Goal: Task Accomplishment & Management: Manage account settings

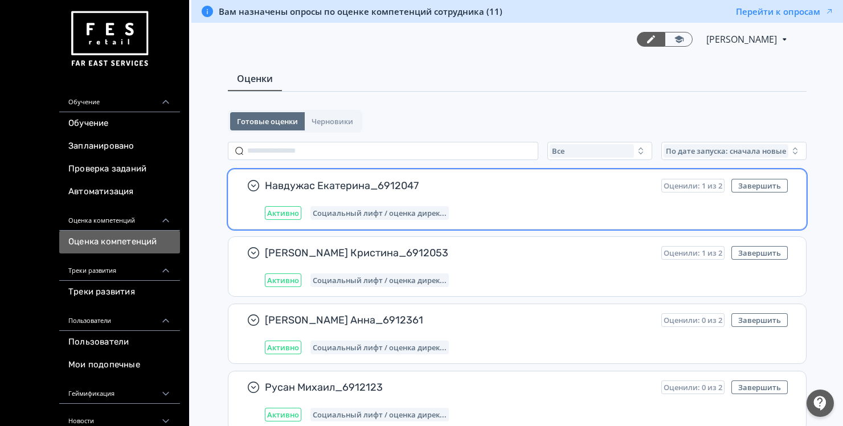
click at [462, 224] on div "Навдужас Екатерина_6912047 Оценили: 1 из 2 Завершить Активно Социальный лифт / …" at bounding box center [517, 199] width 578 height 59
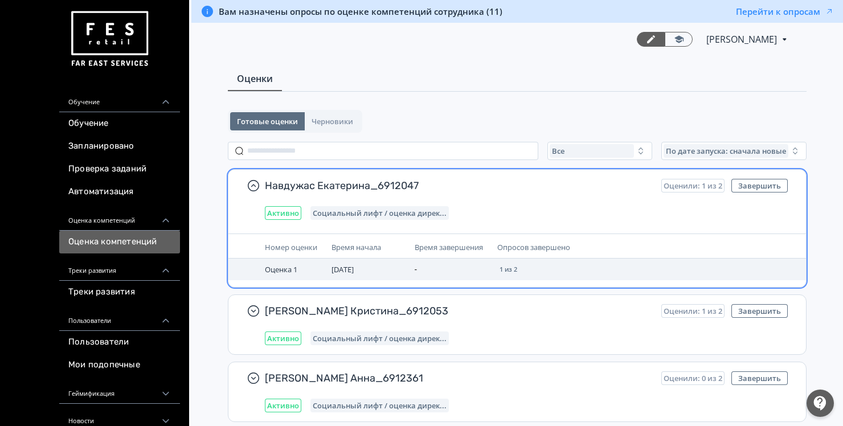
click at [631, 263] on td "1 из 2" at bounding box center [590, 270] width 194 height 22
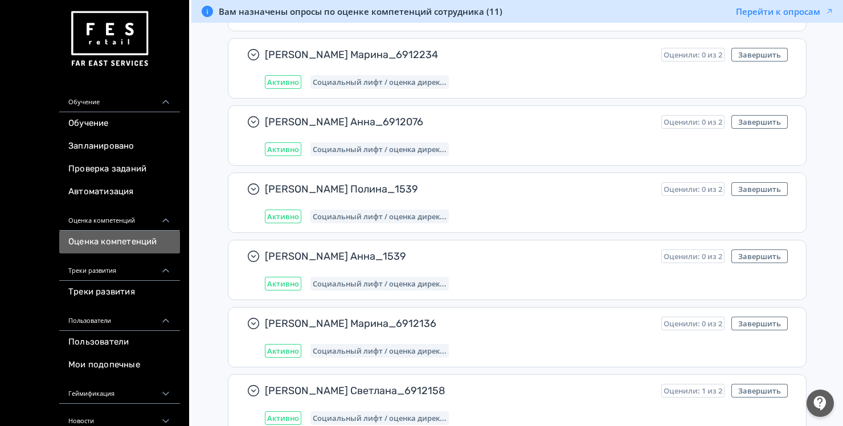
scroll to position [637, 0]
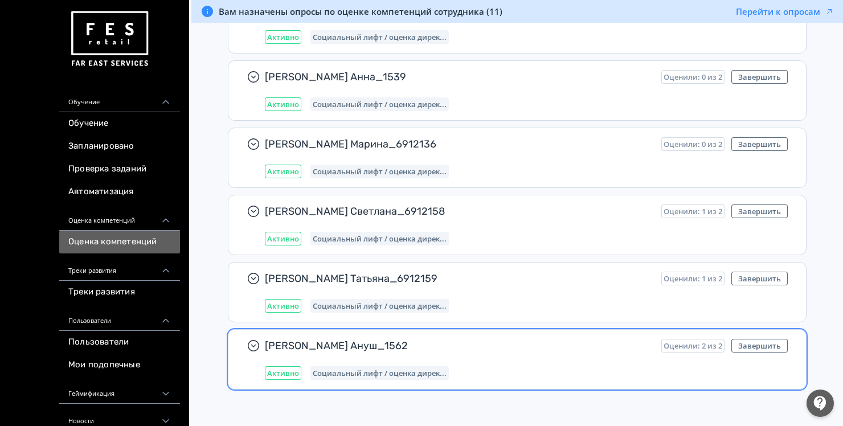
click at [611, 339] on span "[PERSON_NAME] Ануш_1562" at bounding box center [458, 346] width 387 height 14
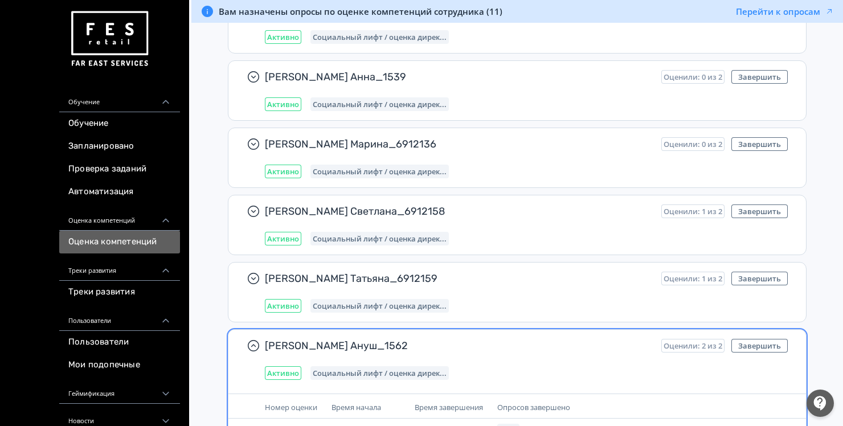
scroll to position [695, 0]
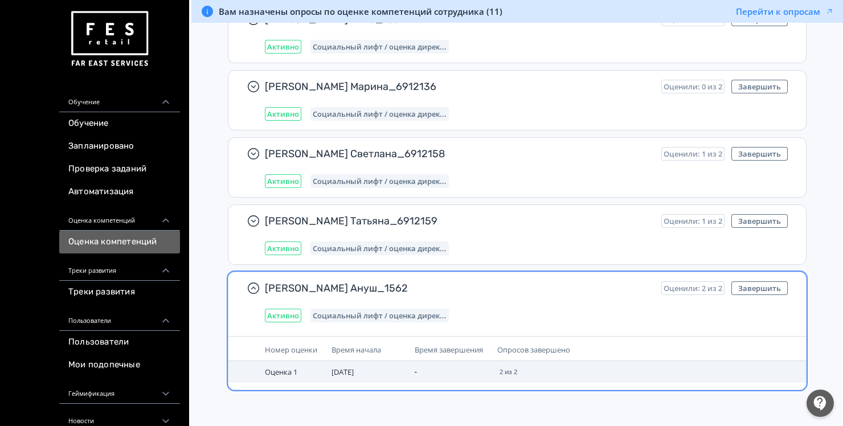
click at [505, 369] on span "2 из 2" at bounding box center [509, 372] width 18 height 7
click at [440, 369] on td "-" at bounding box center [451, 372] width 83 height 22
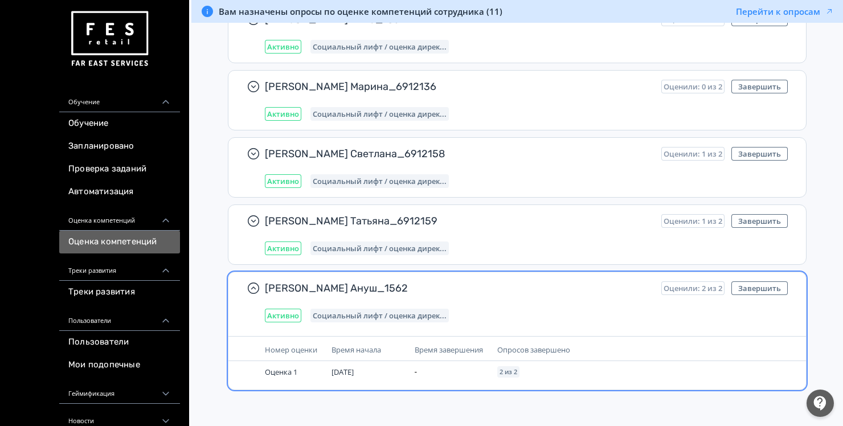
click at [285, 316] on span "Активно" at bounding box center [283, 315] width 32 height 9
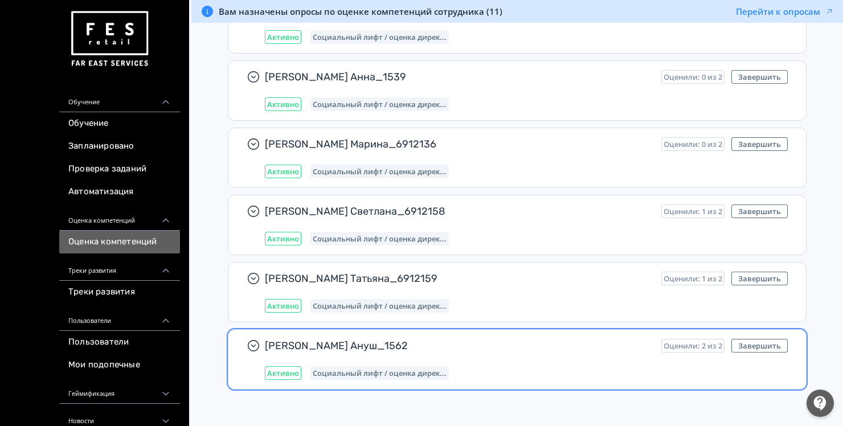
click at [575, 351] on div "[PERSON_NAME] Ануш_1562 Оценили: 2 из 2 Завершить Активно Социальный лифт / оце…" at bounding box center [526, 359] width 523 height 41
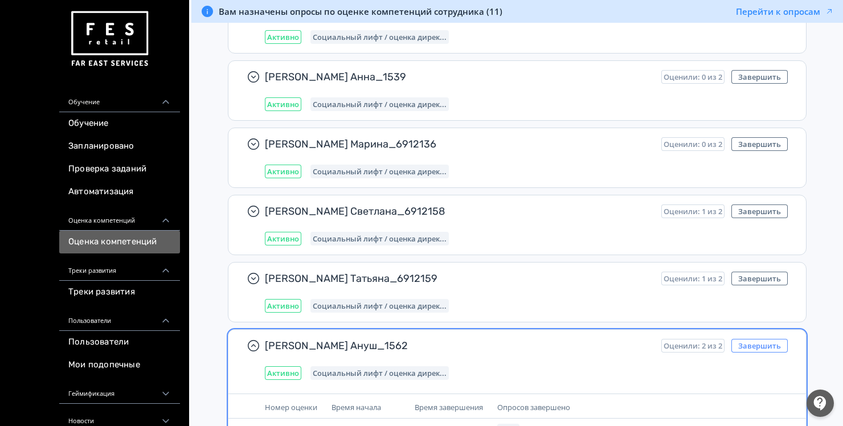
click at [784, 340] on button "Завершить" at bounding box center [759, 346] width 56 height 14
click at [700, 341] on span "Оценили: 2 из 2" at bounding box center [693, 345] width 59 height 9
click at [581, 344] on span "[PERSON_NAME] Ануш_1562" at bounding box center [458, 346] width 387 height 14
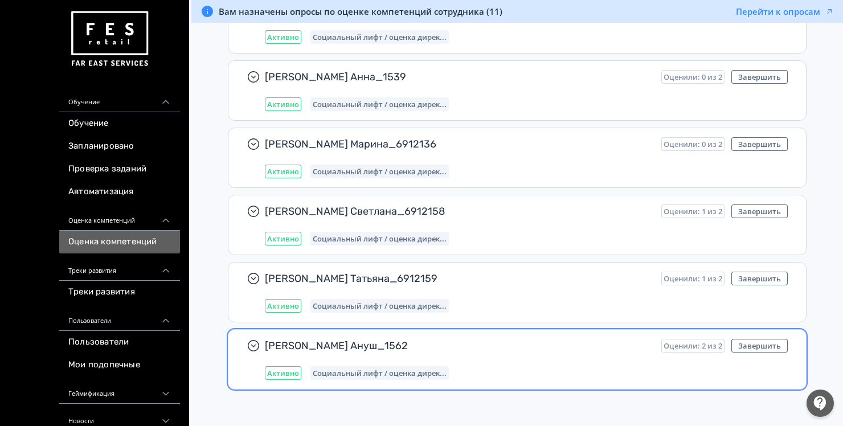
click at [581, 344] on span "[PERSON_NAME] Ануш_1562" at bounding box center [458, 346] width 387 height 14
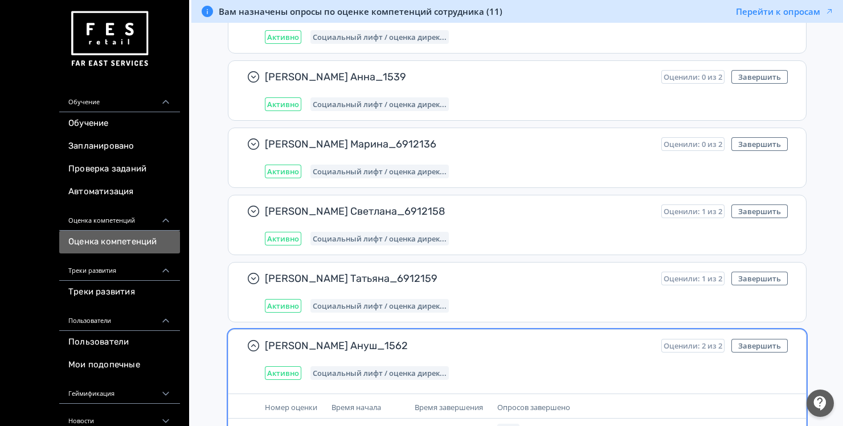
scroll to position [695, 0]
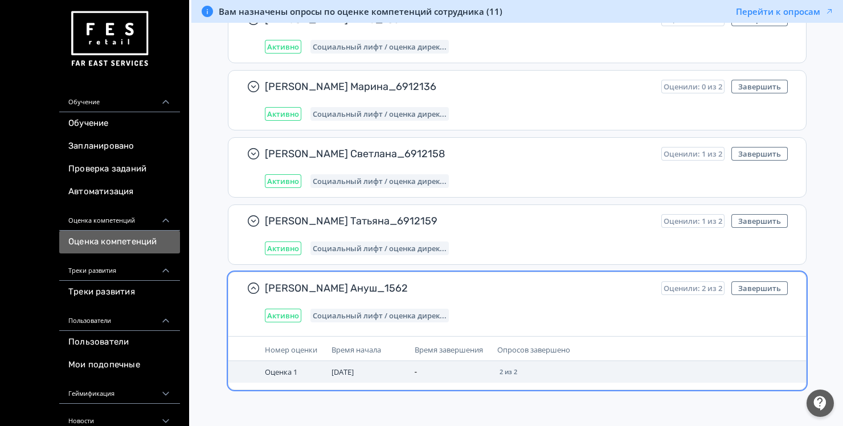
click at [511, 374] on td "2 из 2" at bounding box center [590, 372] width 194 height 22
